Goal: Task Accomplishment & Management: Use online tool/utility

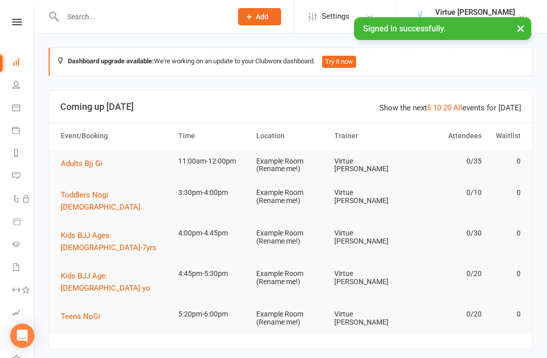
click at [512, 30] on button "×" at bounding box center [520, 28] width 18 height 22
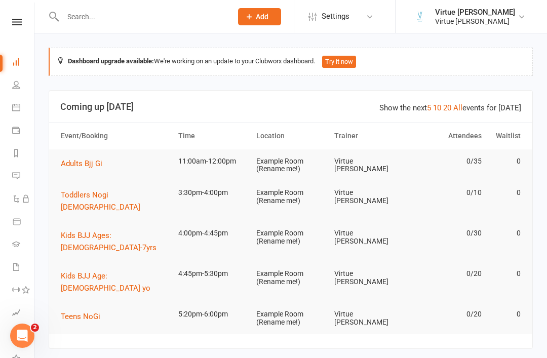
click at [29, 22] on link at bounding box center [17, 22] width 36 height 7
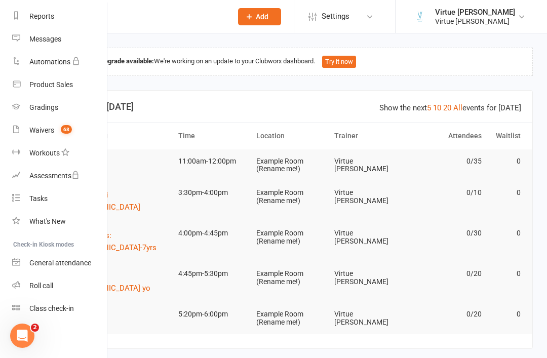
scroll to position [129, 0]
click at [78, 282] on link "Roll call" at bounding box center [60, 285] width 96 height 23
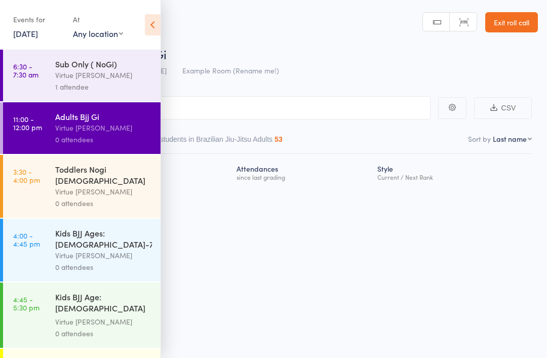
click at [132, 136] on div "0 attendees" at bounding box center [103, 140] width 97 height 12
click at [156, 24] on icon at bounding box center [153, 24] width 16 height 21
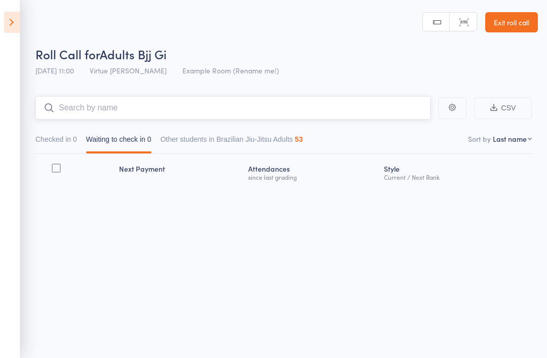
click at [184, 102] on input "search" at bounding box center [232, 107] width 395 height 23
click at [413, 102] on input "search" at bounding box center [232, 107] width 395 height 23
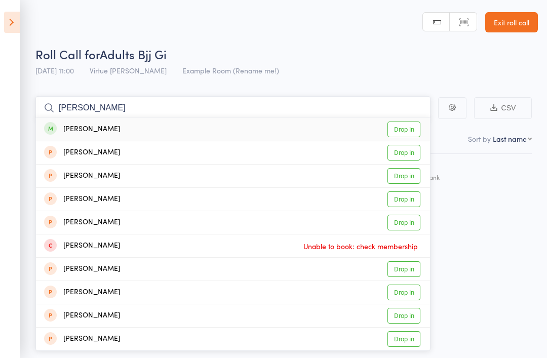
type input "[PERSON_NAME]"
click at [83, 131] on div "[PERSON_NAME]" at bounding box center [82, 130] width 76 height 12
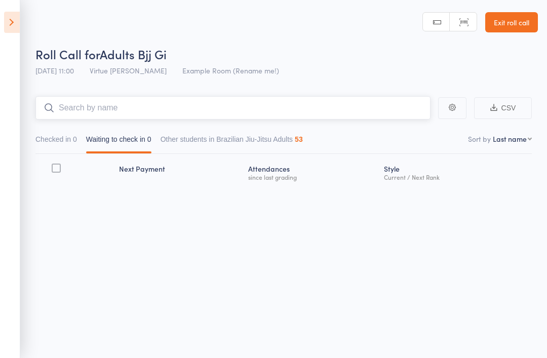
click at [84, 108] on input "search" at bounding box center [232, 107] width 395 height 23
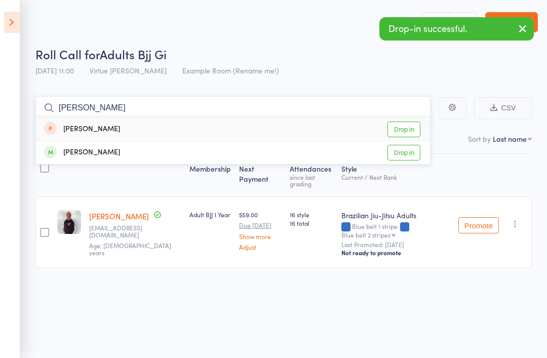
type input "[PERSON_NAME]"
click at [74, 151] on div "[PERSON_NAME]" at bounding box center [82, 153] width 76 height 12
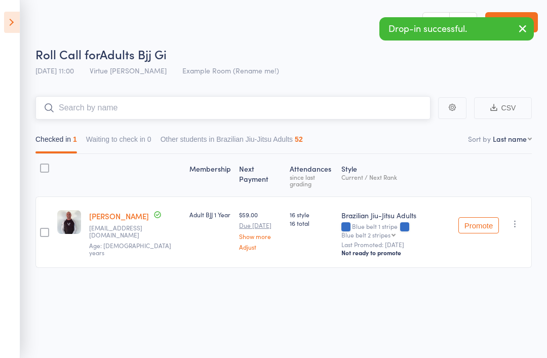
click at [81, 104] on input "search" at bounding box center [232, 107] width 395 height 23
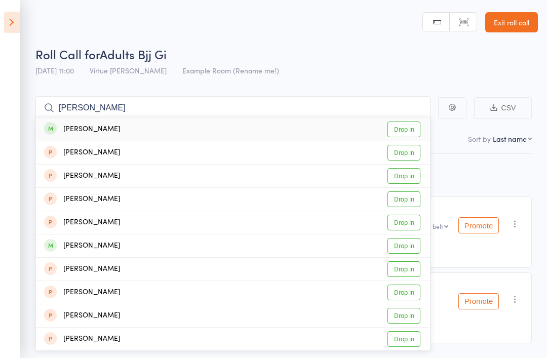
scroll to position [14, 0]
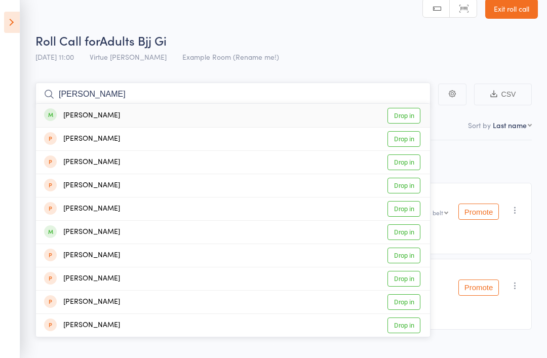
click at [356, 96] on input "[PERSON_NAME]" at bounding box center [232, 94] width 395 height 23
type input "M"
type input "Nat"
click at [207, 106] on div "[PERSON_NAME] Drop in" at bounding box center [233, 115] width 394 height 23
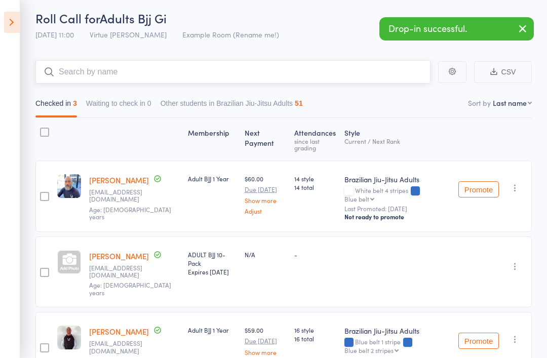
scroll to position [37, 0]
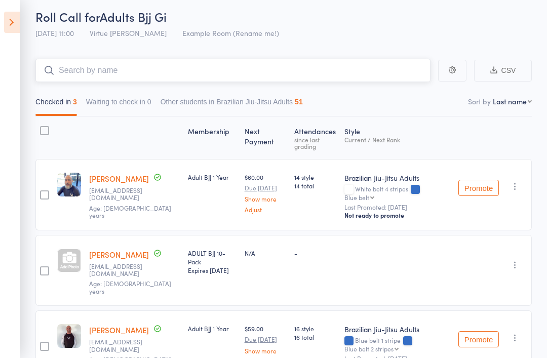
click at [366, 65] on input "search" at bounding box center [232, 70] width 395 height 23
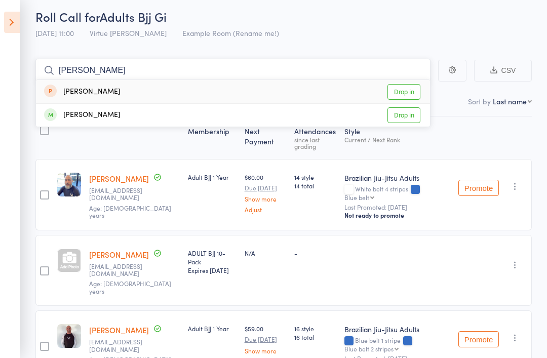
type input "[PERSON_NAME]"
click at [69, 111] on div "[PERSON_NAME]" at bounding box center [82, 115] width 76 height 12
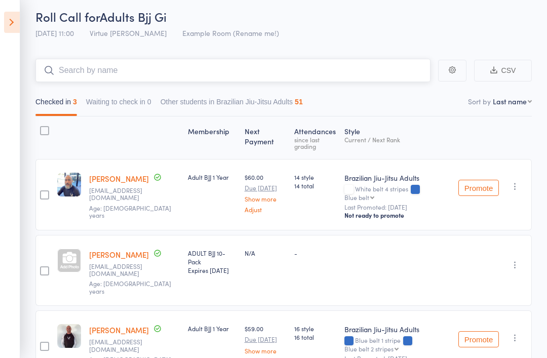
click at [74, 68] on input "search" at bounding box center [232, 70] width 395 height 23
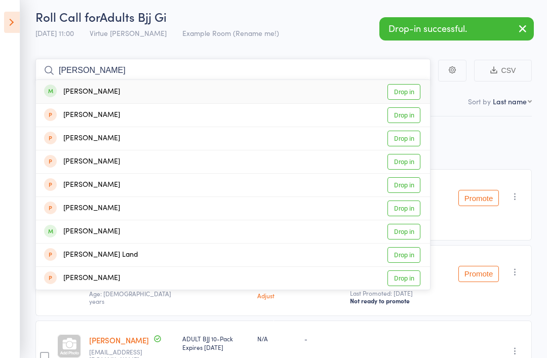
type input "[PERSON_NAME]"
click at [259, 90] on div "[PERSON_NAME] Drop in" at bounding box center [233, 91] width 394 height 23
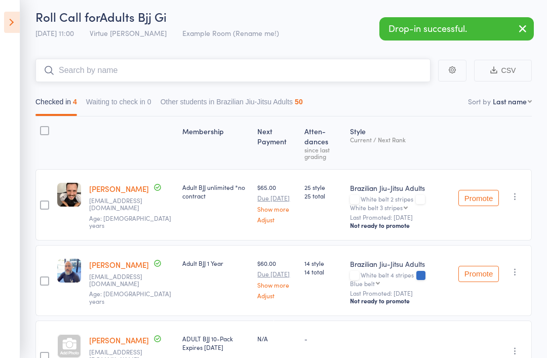
click at [335, 67] on input "search" at bounding box center [232, 70] width 395 height 23
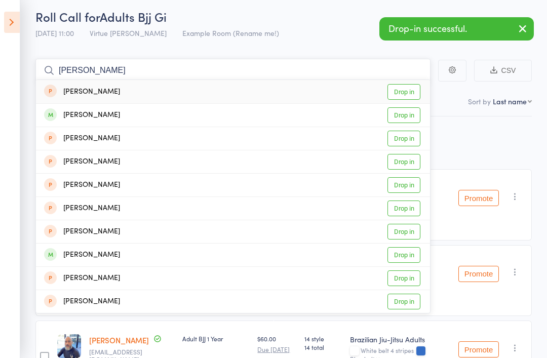
type input "[PERSON_NAME]"
click at [72, 119] on div "[PERSON_NAME]" at bounding box center [82, 115] width 76 height 12
